Goal: Transaction & Acquisition: Purchase product/service

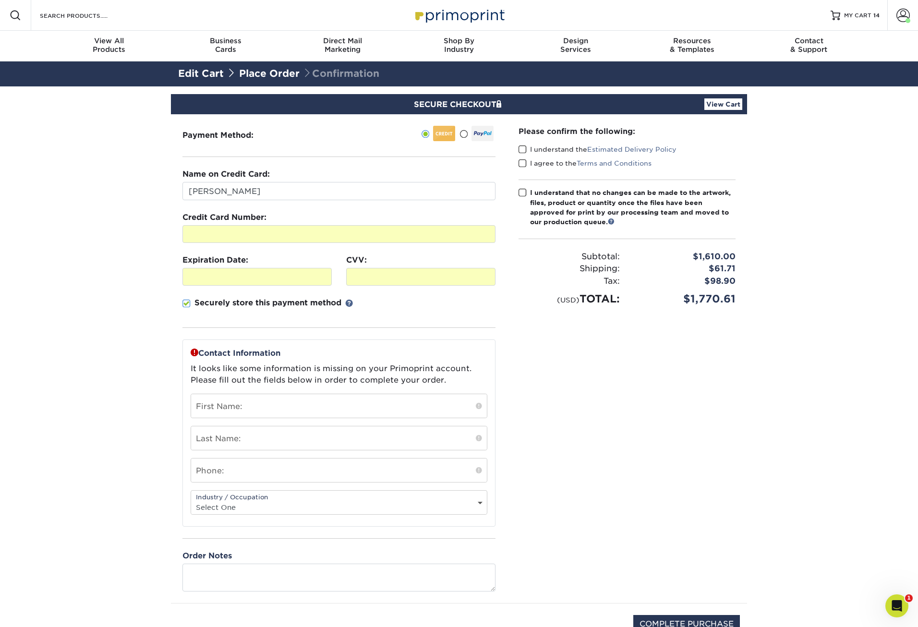
click at [528, 367] on div "Please confirm the following: I understand the Estimated Delivery Policy I agre…" at bounding box center [627, 358] width 240 height 489
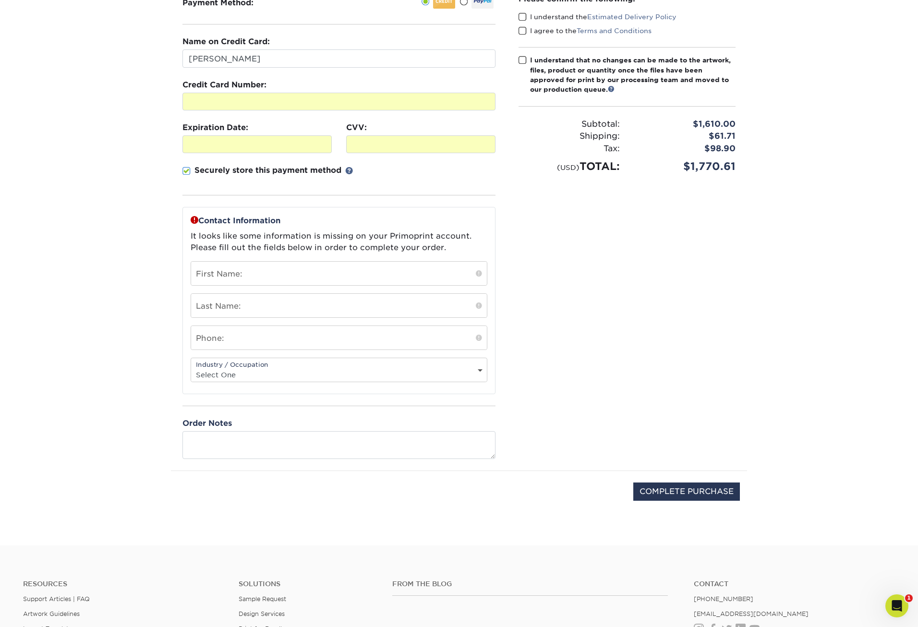
scroll to position [144, 0]
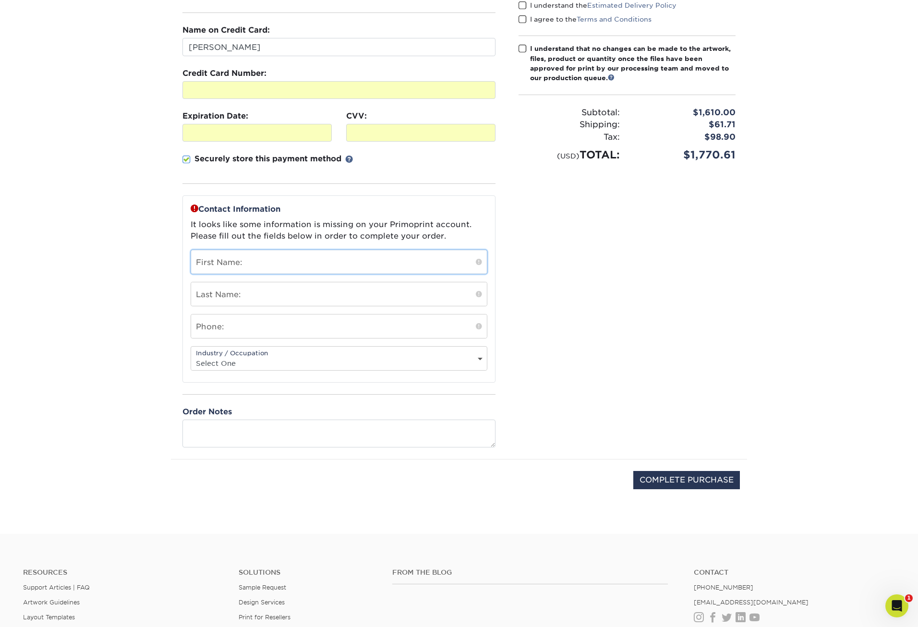
click at [365, 265] on input "text" at bounding box center [339, 262] width 296 height 24
type input "[PERSON_NAME]"
type input "Shamma"
type input "9412967222"
click at [294, 369] on select "Select One Administrative Executive Human Resources Construction Education Ente…" at bounding box center [339, 363] width 296 height 14
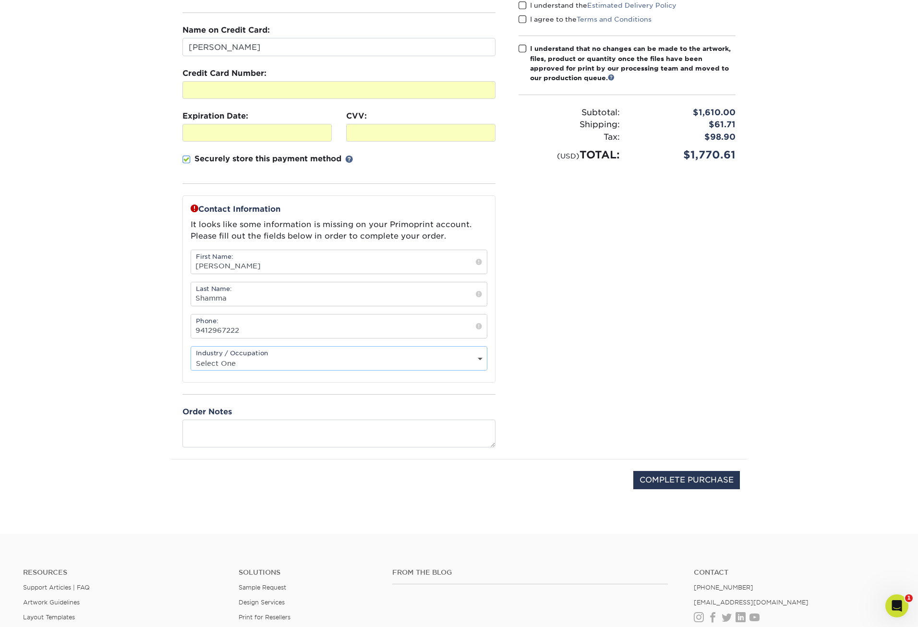
select select "2"
click at [191, 356] on select "Select One Administrative Executive Human Resources Construction Education Ente…" at bounding box center [339, 363] width 296 height 14
click at [288, 404] on div "Contact Information It looks like some information is missing on your Primoprin…" at bounding box center [338, 320] width 313 height 251
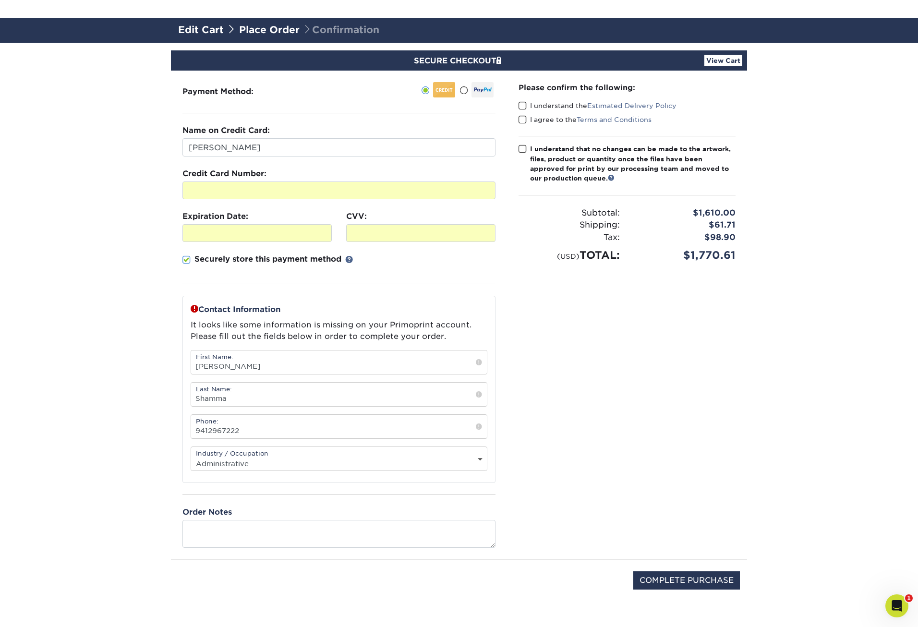
scroll to position [96, 0]
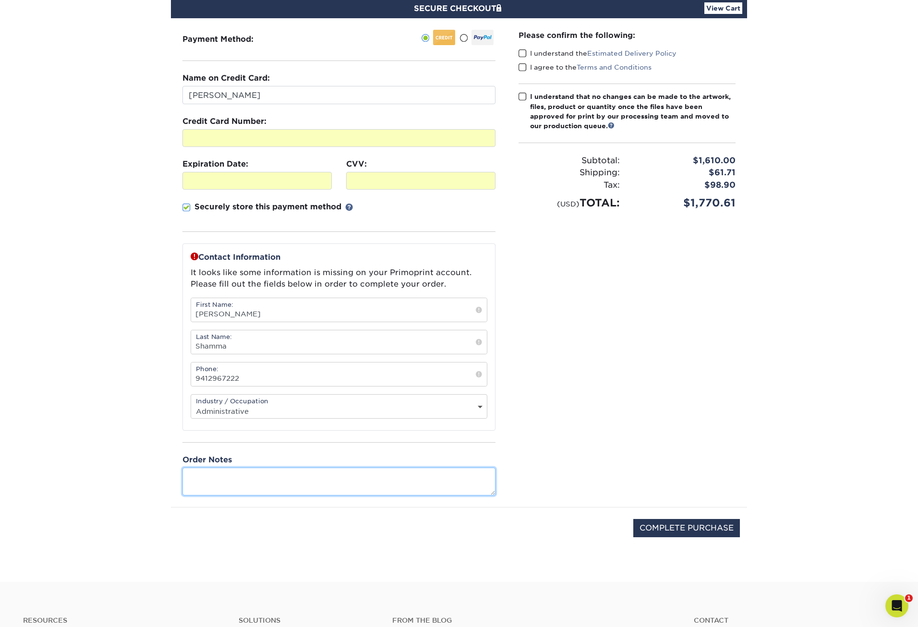
click at [413, 482] on textarea at bounding box center [338, 480] width 313 height 27
type textarea "I will be following up with an email with the order number for design"
click at [520, 52] on span at bounding box center [522, 53] width 8 height 9
click at [0, 0] on input "I understand the Estimated Delivery Policy" at bounding box center [0, 0] width 0 height 0
click at [521, 65] on span at bounding box center [522, 67] width 8 height 9
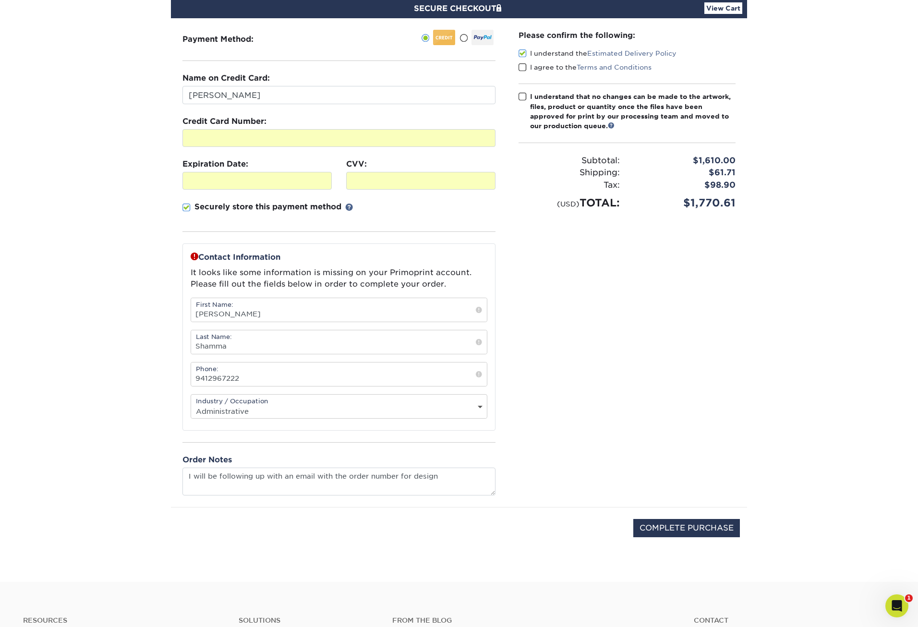
click at [0, 0] on input "I agree to the Terms and Conditions" at bounding box center [0, 0] width 0 height 0
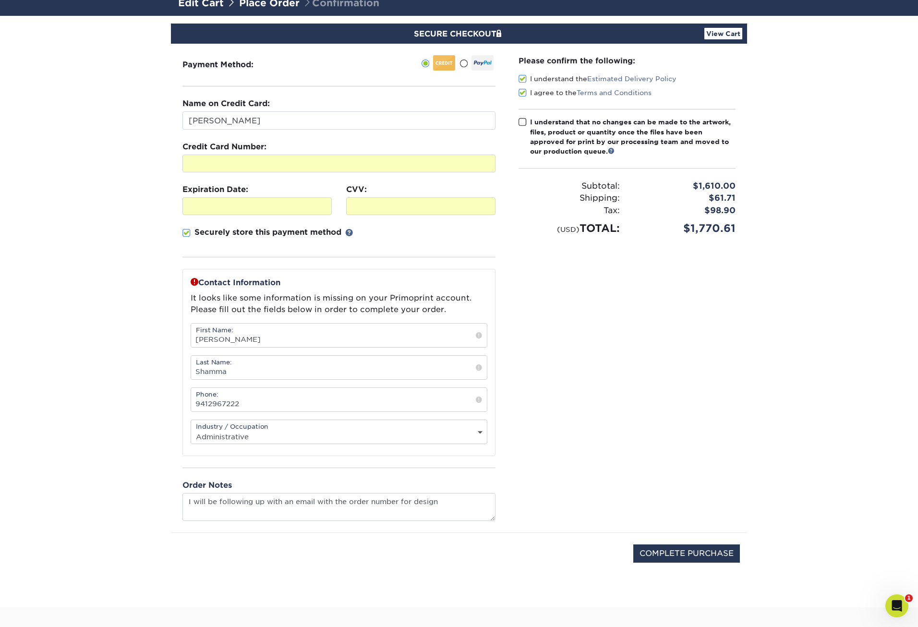
scroll to position [48, 0]
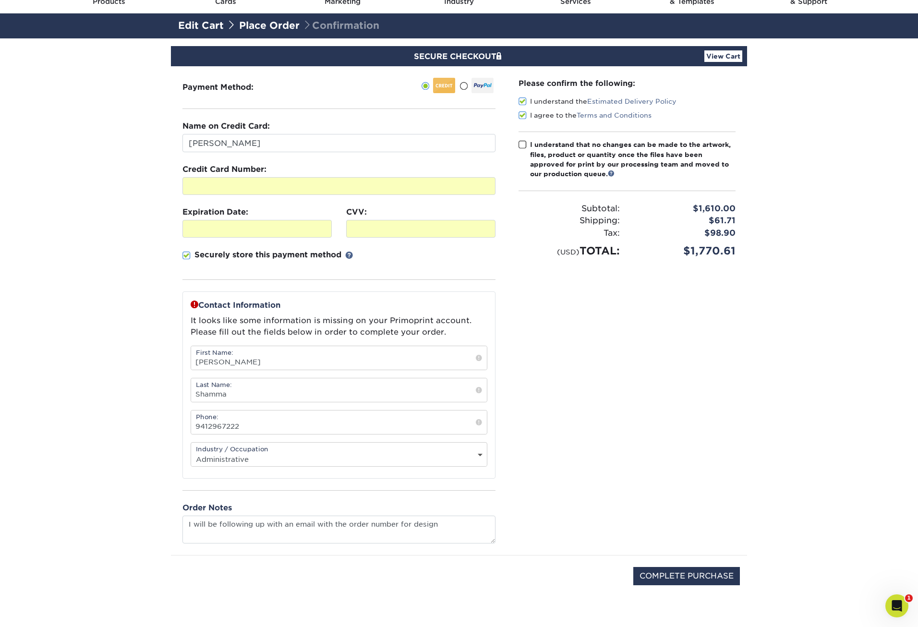
click at [524, 144] on span at bounding box center [522, 144] width 8 height 9
click at [0, 0] on input "I understand that no changes can be made to the artwork, files, product or quan…" at bounding box center [0, 0] width 0 height 0
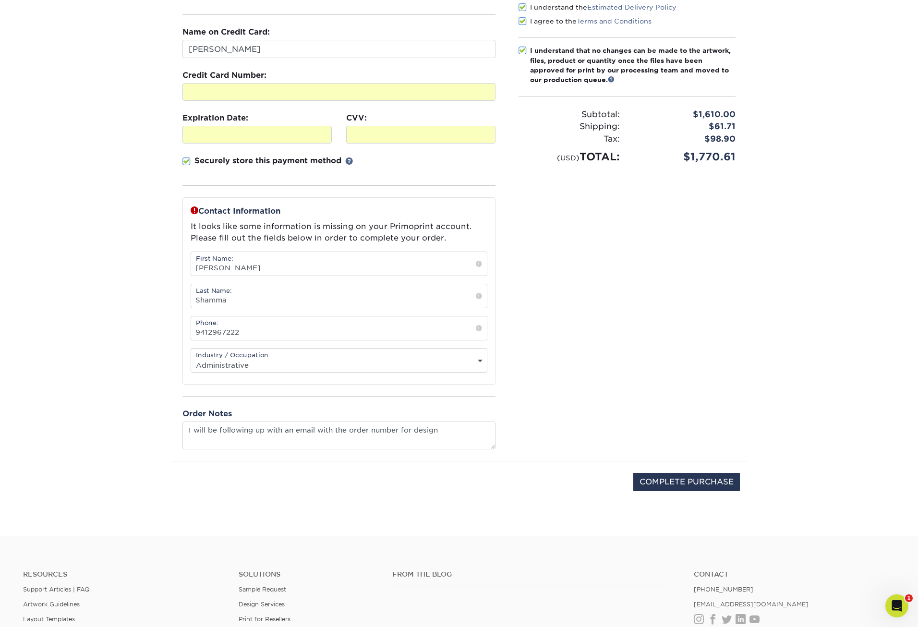
scroll to position [144, 0]
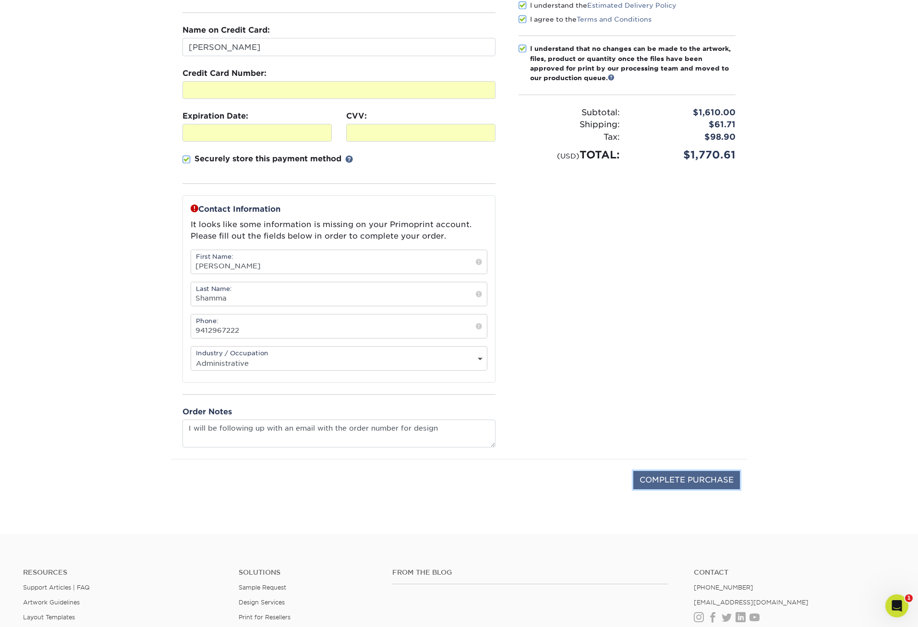
click at [685, 475] on input "COMPLETE PURCHASE" at bounding box center [686, 480] width 107 height 18
type input "PROCESSING, PLEASE WAIT..."
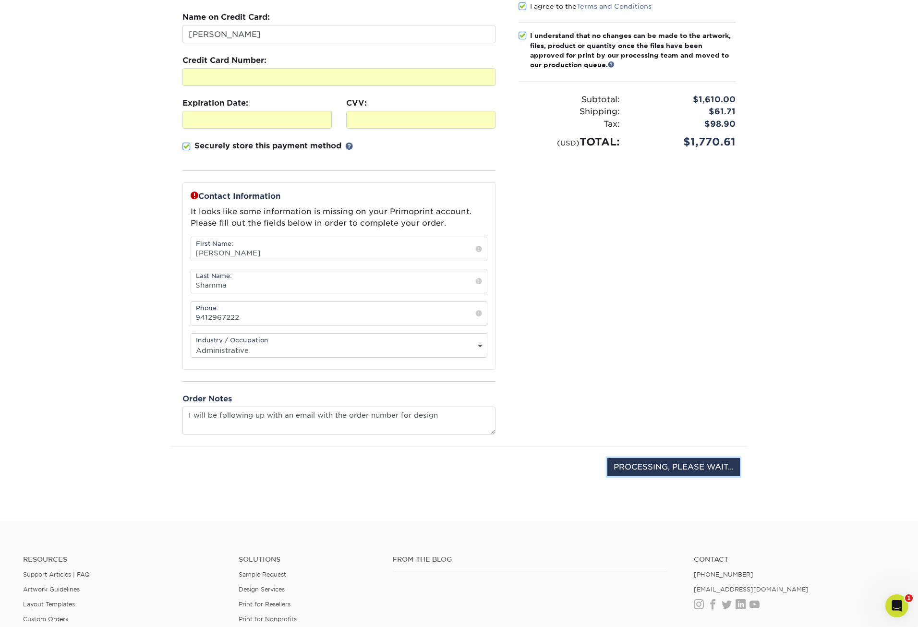
scroll to position [92, 0]
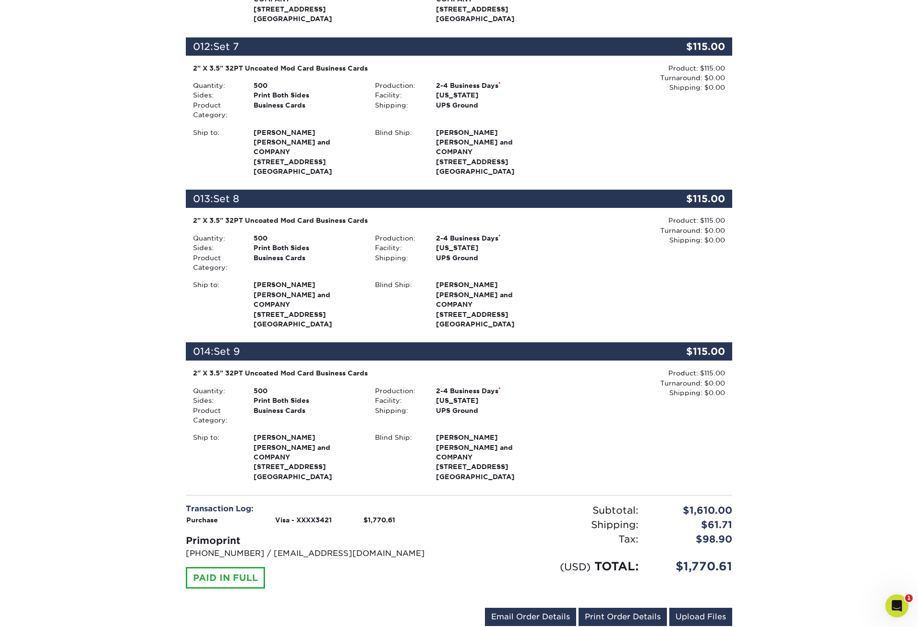
scroll to position [2223, 0]
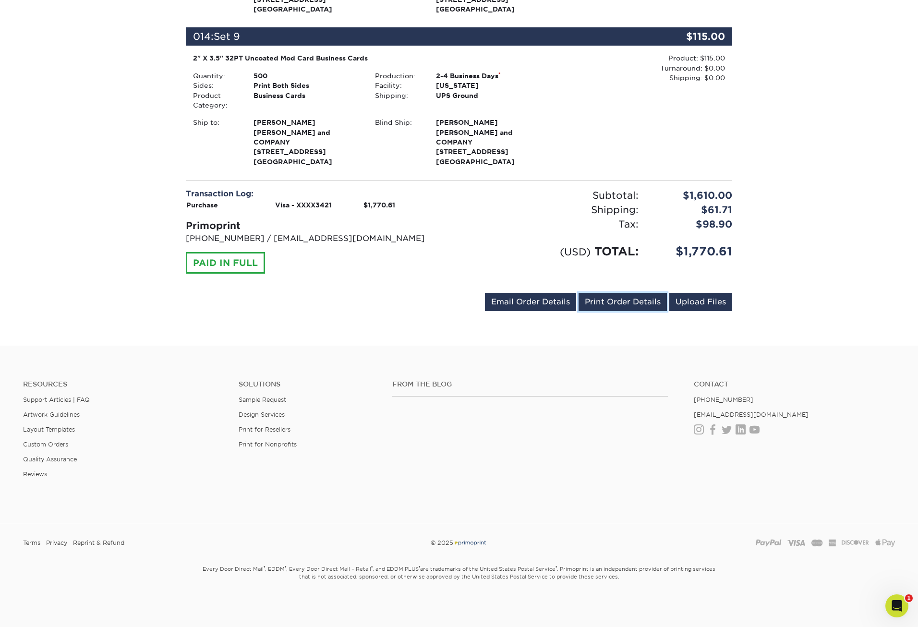
drag, startPoint x: 626, startPoint y: 301, endPoint x: 649, endPoint y: 230, distance: 75.3
click at [626, 301] on link "Print Order Details" at bounding box center [622, 302] width 88 height 18
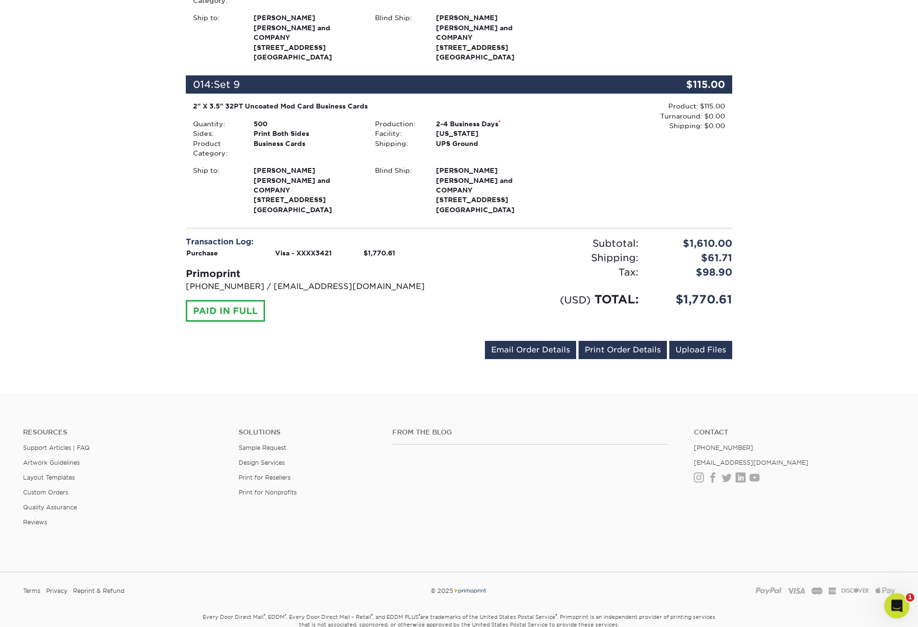
click at [894, 608] on icon "Open Intercom Messenger" at bounding box center [895, 605] width 16 height 16
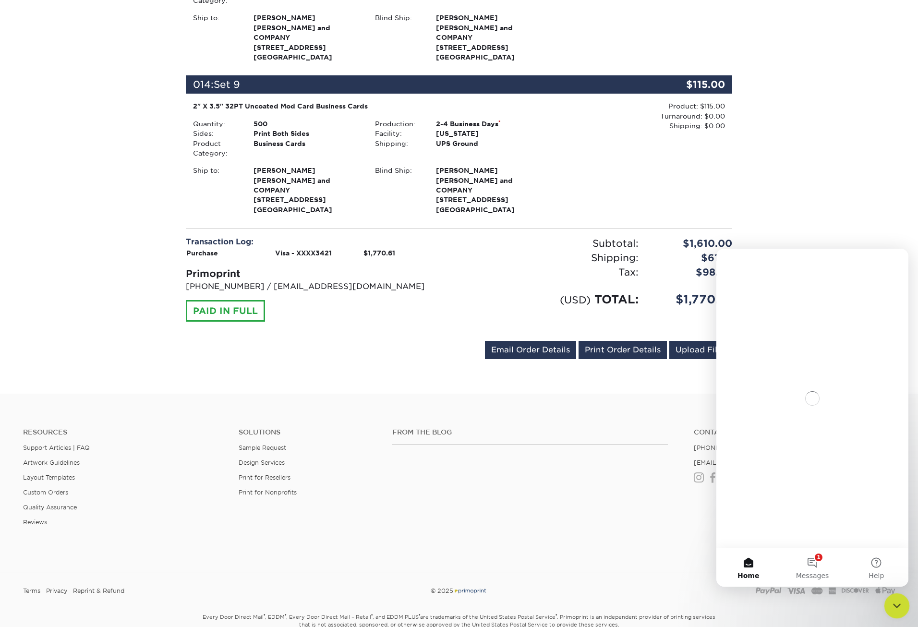
scroll to position [0, 0]
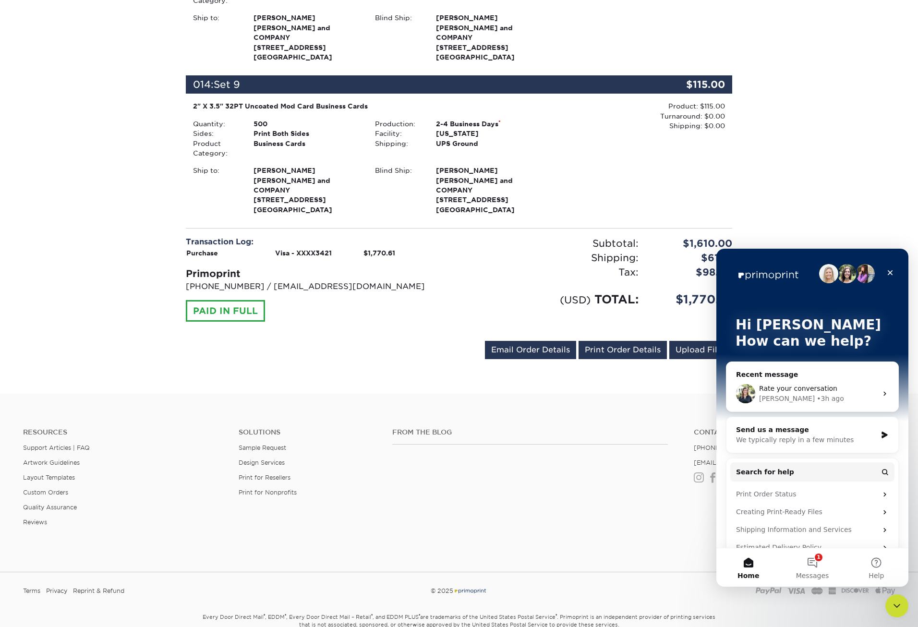
click at [817, 392] on span "Rate your conversation" at bounding box center [798, 388] width 78 height 8
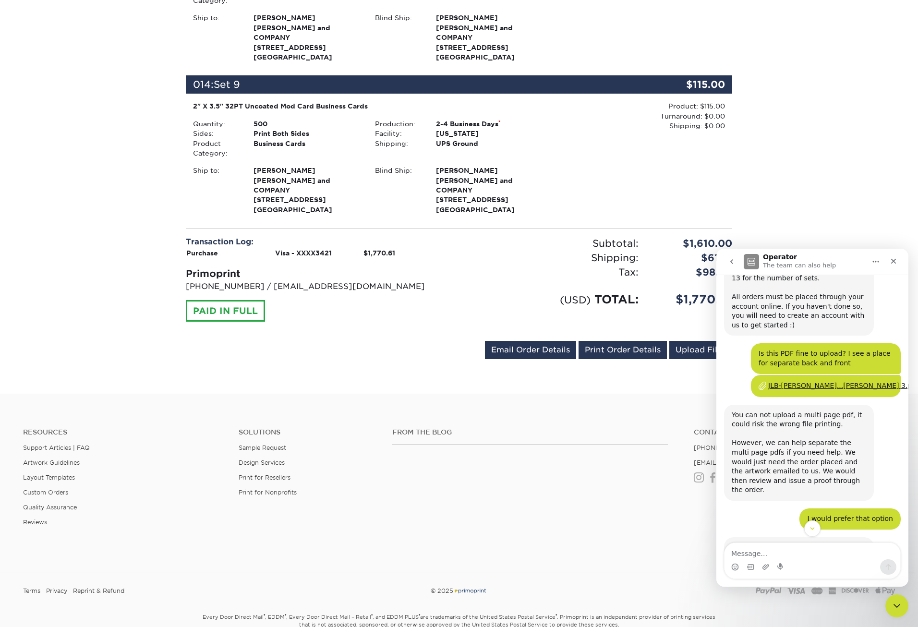
scroll to position [326, 0]
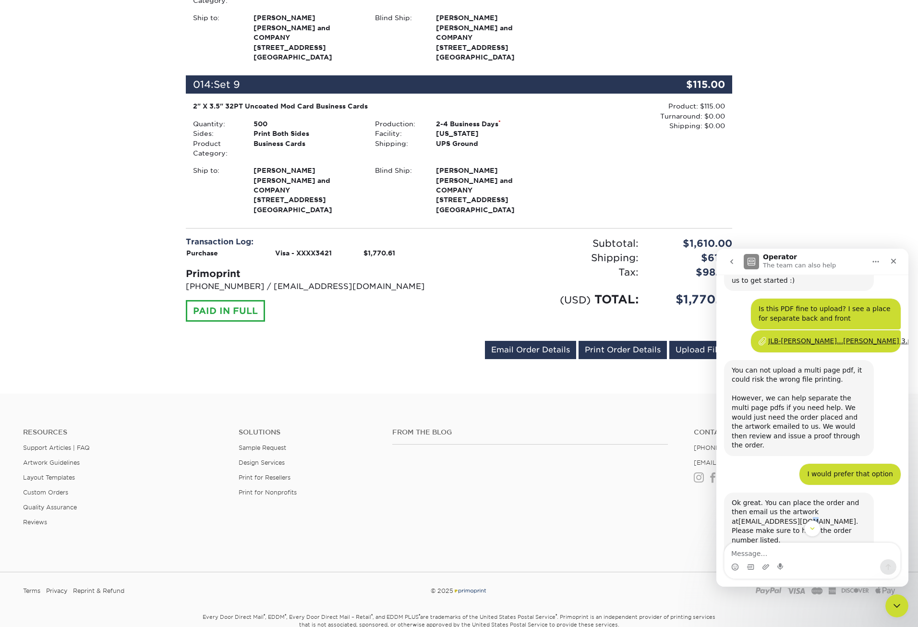
drag, startPoint x: 796, startPoint y: 495, endPoint x: 784, endPoint y: 495, distance: 12.0
click at [784, 498] on div "Ok great. You can place the order and then email us the artwork at info@primopr…" at bounding box center [798, 535] width 134 height 75
click at [796, 498] on div "Ok great. You can place the order and then email us the artwork at info@primopr…" at bounding box center [798, 535] width 134 height 75
drag, startPoint x: 786, startPoint y: 490, endPoint x: 757, endPoint y: 495, distance: 29.7
click at [757, 517] on link "[EMAIL_ADDRESS][DOMAIN_NAME]" at bounding box center [797, 521] width 118 height 8
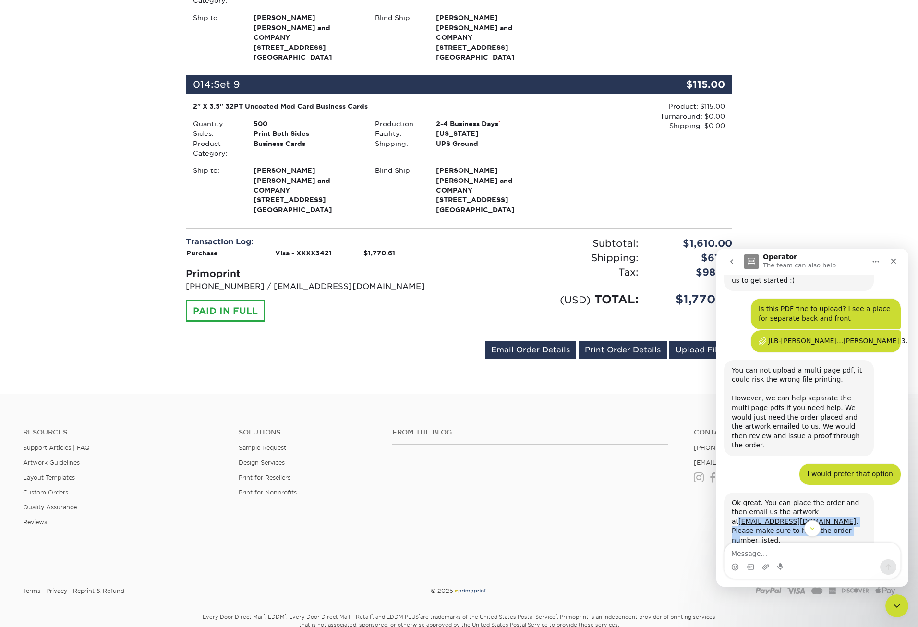
drag, startPoint x: 728, startPoint y: 496, endPoint x: 785, endPoint y: 498, distance: 57.6
click at [785, 498] on div "Ok great. You can place the order and then email us the artwork at info@primopr…" at bounding box center [799, 535] width 150 height 87
click at [799, 502] on div "Ok great. You can place the order and then email us the artwork at info@primopr…" at bounding box center [798, 535] width 134 height 75
click at [455, 293] on div "Transaction Log: Purchase Visa - XXXX3421 $1,770.61 Primoprint 704-837-7757 / i…" at bounding box center [319, 278] width 280 height 85
click at [897, 262] on icon "Close" at bounding box center [893, 261] width 8 height 8
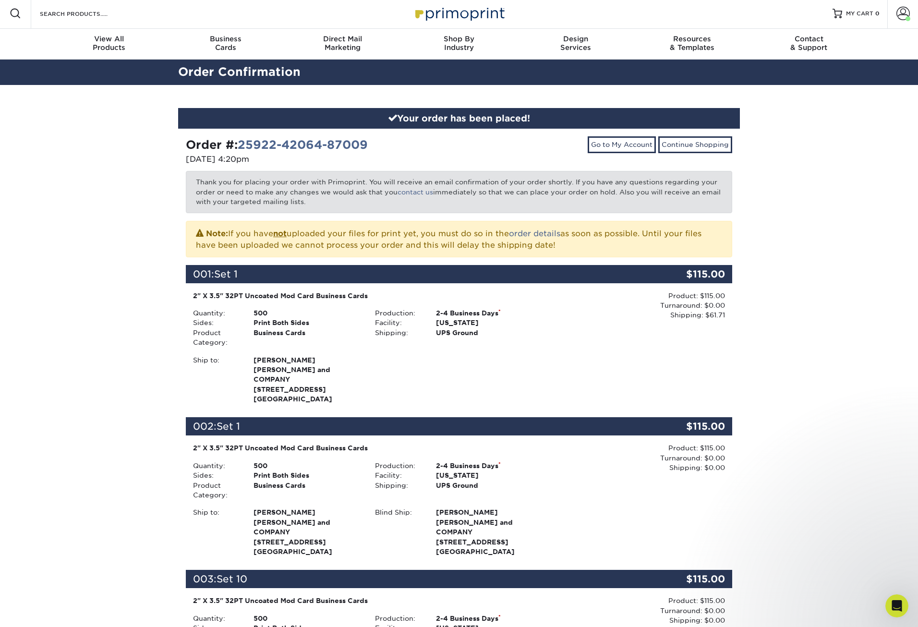
scroll to position [0, 0]
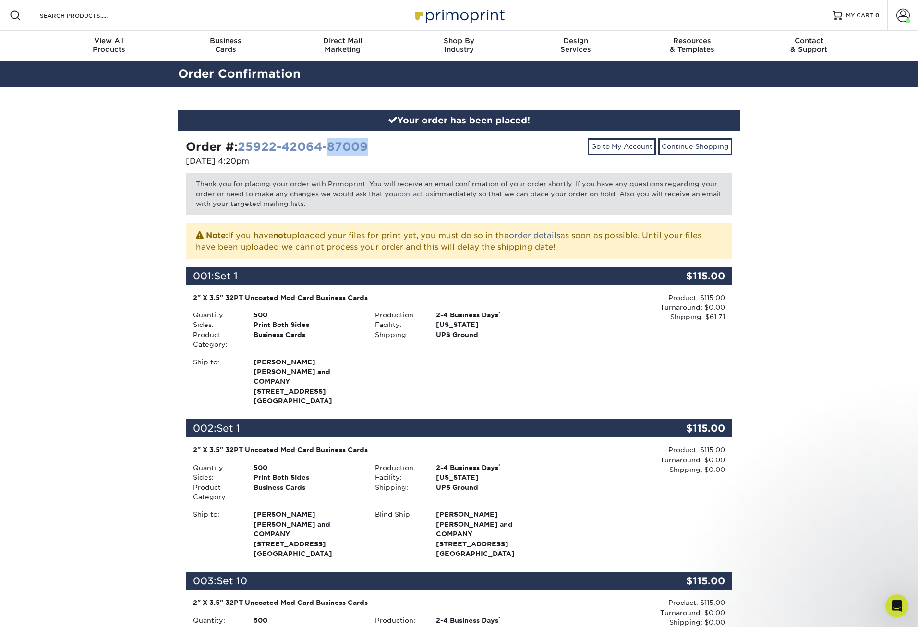
drag, startPoint x: 386, startPoint y: 148, endPoint x: 276, endPoint y: 148, distance: 109.4
click at [306, 147] on div "Order #: 25922-42064-87009" at bounding box center [319, 146] width 266 height 17
click at [396, 147] on div "Order #: 25922-42064-87009" at bounding box center [319, 146] width 266 height 17
drag, startPoint x: 396, startPoint y: 146, endPoint x: 269, endPoint y: 151, distance: 126.8
click at [269, 151] on div "Order #: 25922-42064-87009" at bounding box center [319, 146] width 266 height 17
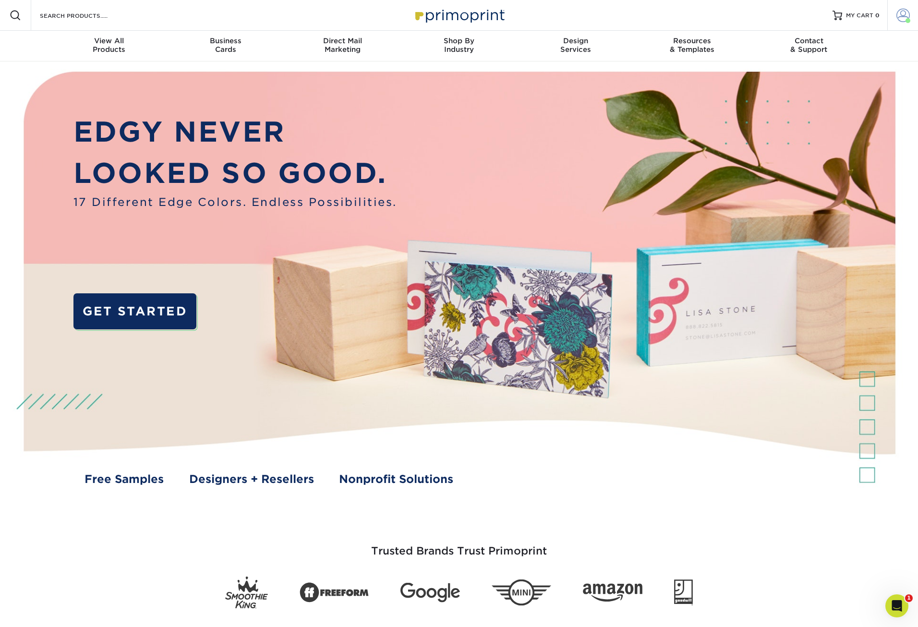
click at [904, 15] on span at bounding box center [902, 15] width 13 height 13
click at [899, 602] on icon "Open Intercom Messenger" at bounding box center [895, 605] width 16 height 16
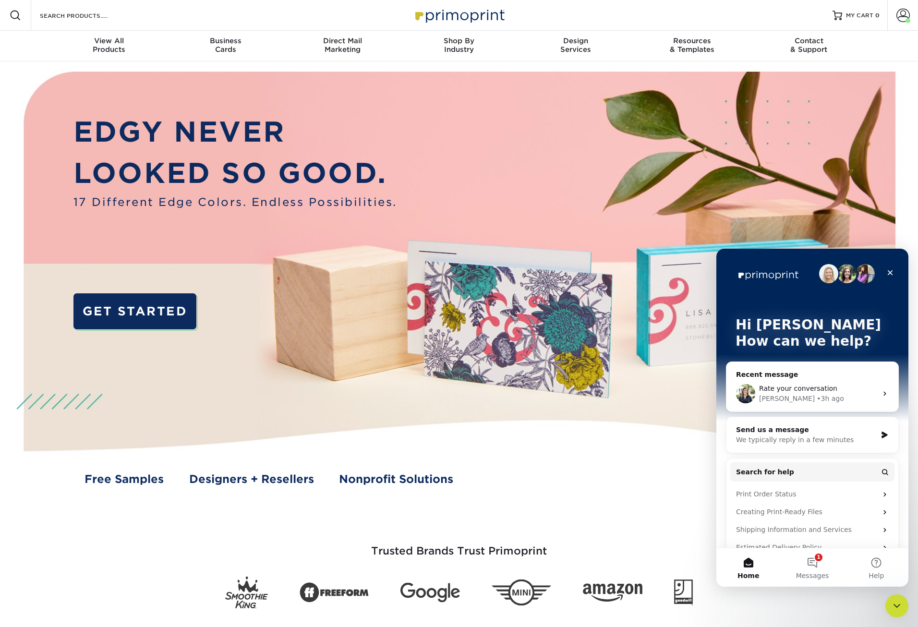
click at [798, 390] on span "Rate your conversation" at bounding box center [798, 388] width 78 height 8
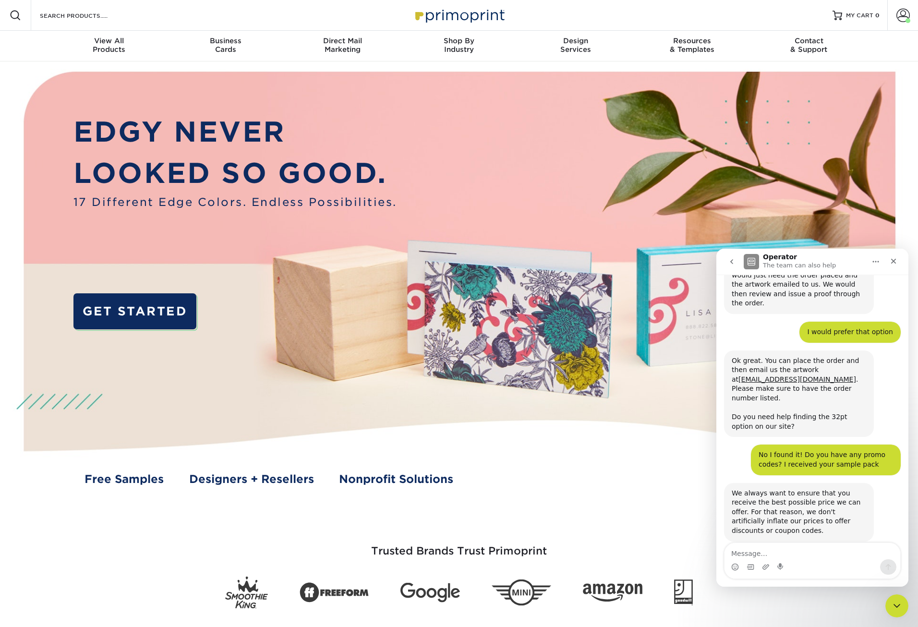
scroll to position [422, 0]
